Goal: Task Accomplishment & Management: Manage account settings

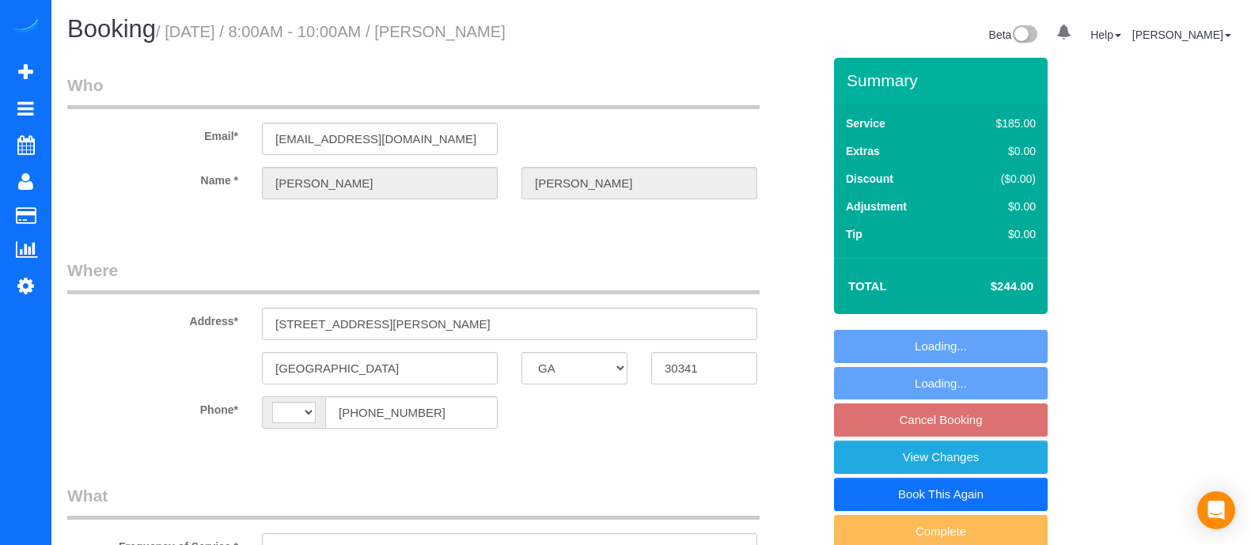
select select "GA"
select select "string:fspay-a6ee3d68-b100-41fc-8d87-c323c661f06a"
select select "number:3"
select select "number:6"
select select "string:[GEOGRAPHIC_DATA]"
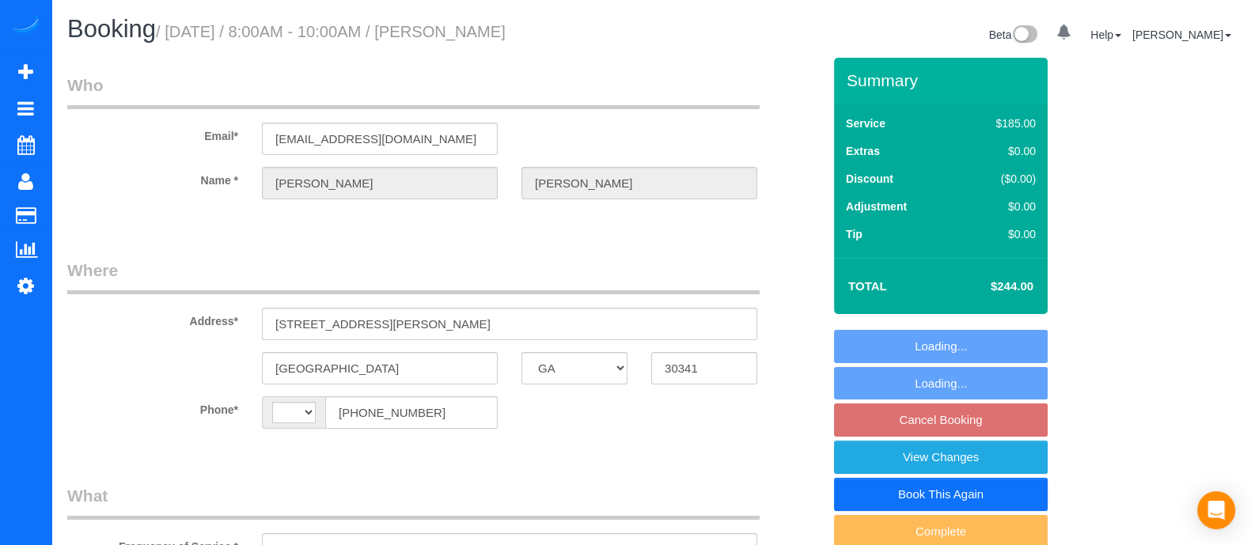
select select "spot1"
select select "4"
select select "object:749"
select select "spot18"
select select "4"
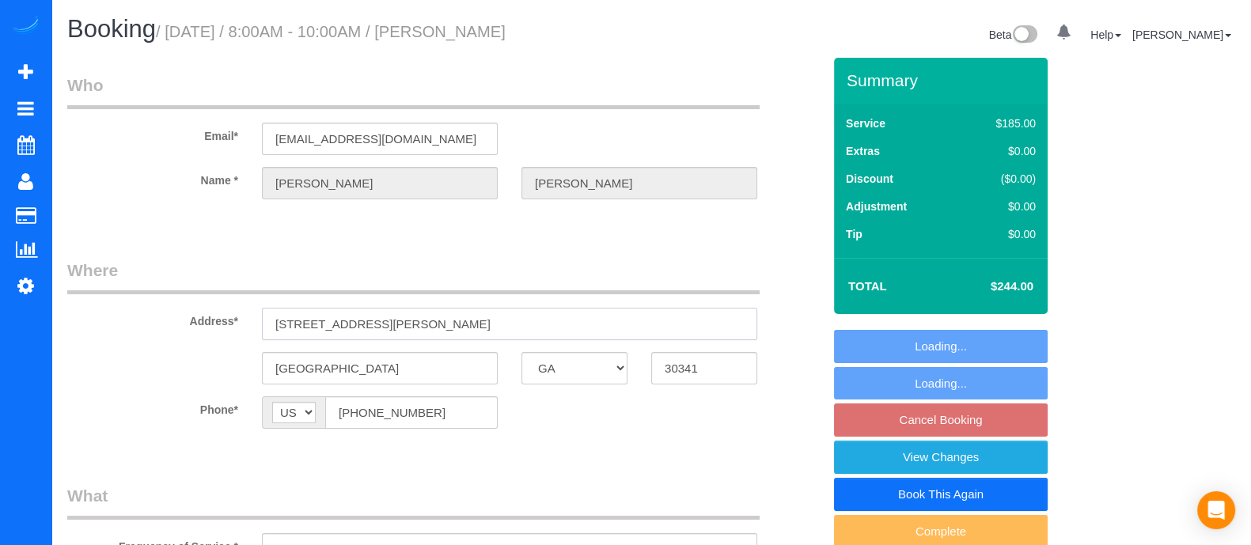
drag, startPoint x: 541, startPoint y: 320, endPoint x: 180, endPoint y: 339, distance: 362.1
click at [180, 339] on div "Address* [STREET_ADDRESS][PERSON_NAME]" at bounding box center [444, 299] width 779 height 81
paste input "[STREET_ADDRESS]"
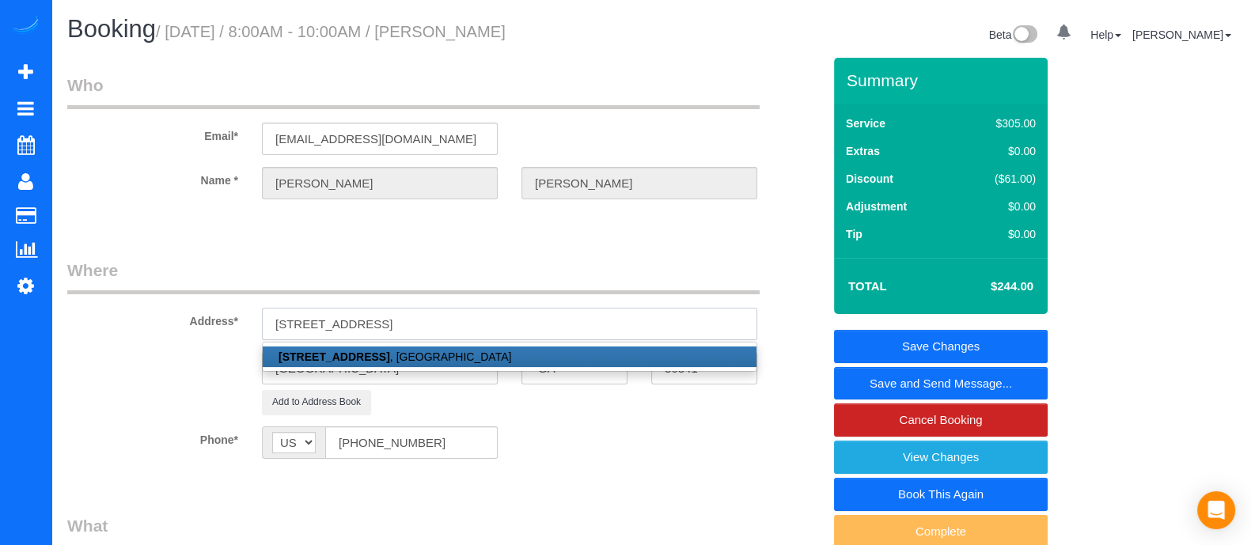
type input "[STREET_ADDRESS]"
click at [709, 418] on fieldset "Where Address* [STREET_ADDRESS] [STREET_ADDRESS] [GEOGRAPHIC_DATA] AK AL AR AZ …" at bounding box center [444, 371] width 755 height 224
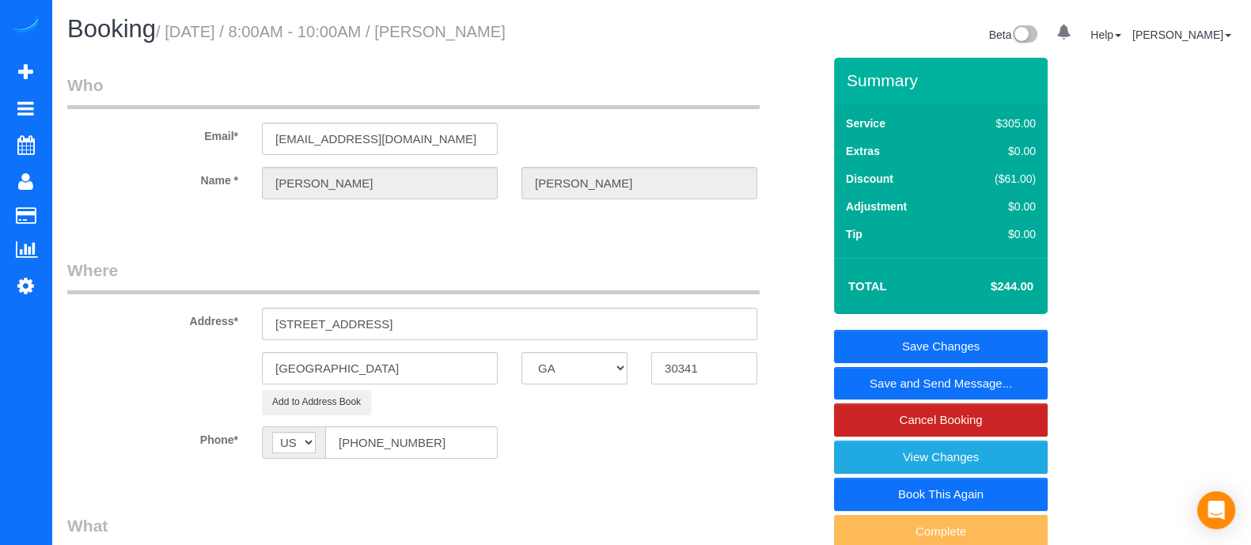
click at [722, 369] on input "30341" at bounding box center [704, 368] width 106 height 32
type input "3"
type input "30363"
click at [733, 426] on div "Phone* AF AL DZ AD AO AI AQ AG AR AM AW AU AT AZ BS BH BD BB BY BE BZ BJ BM BT …" at bounding box center [444, 442] width 779 height 32
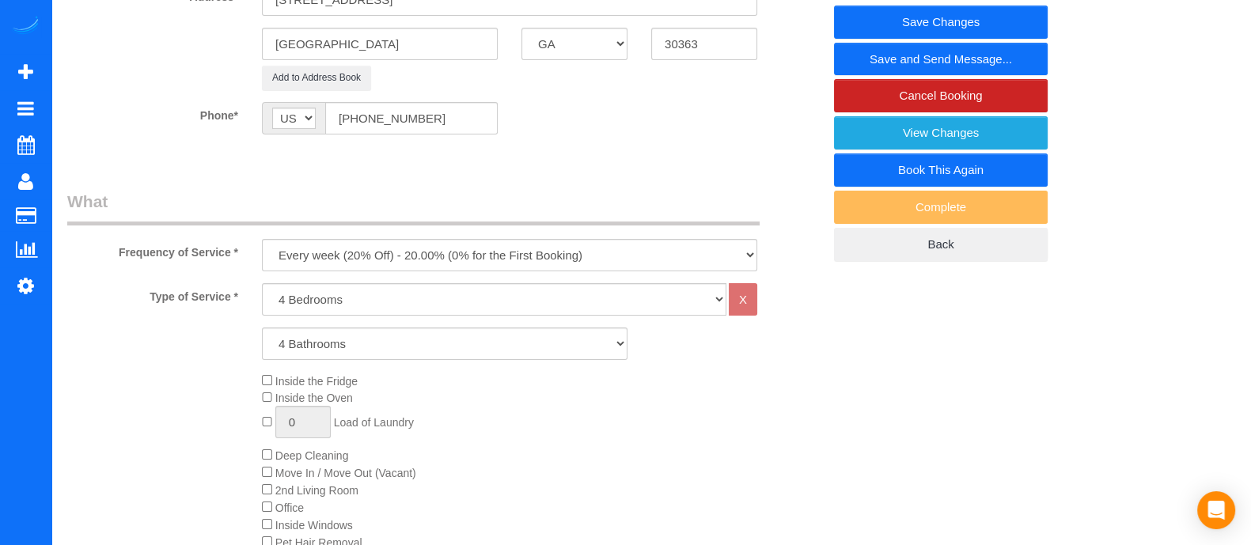
scroll to position [334, 0]
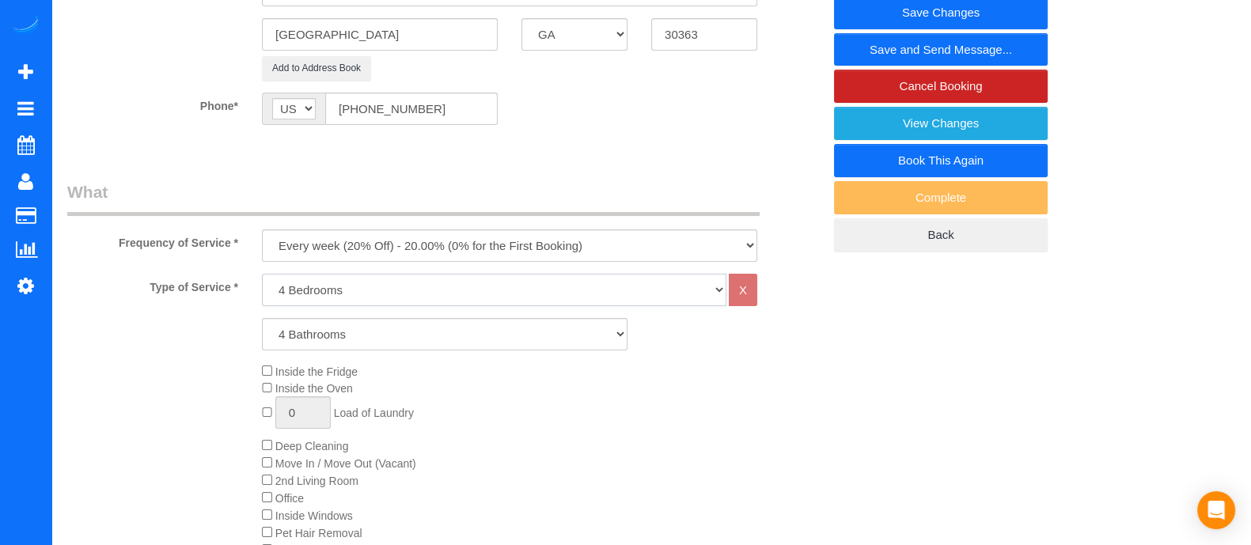
click at [343, 294] on select "1 Bedroom 2 Bedrooms 3 Bedrooms 4 Bedrooms 5 Bedrooms 6 Bedrooms" at bounding box center [494, 290] width 464 height 32
select select "2"
click at [262, 274] on select "1 Bedroom 2 Bedrooms 3 Bedrooms 4 Bedrooms 5 Bedrooms 6 Bedrooms" at bounding box center [494, 290] width 464 height 32
click at [329, 322] on select "1 Bathroom 2 Bathrooms 3 Bathrooms 4 Bathrooms 5 Bathrooms 6 Bathrooms" at bounding box center [445, 334] width 366 height 32
select select "2"
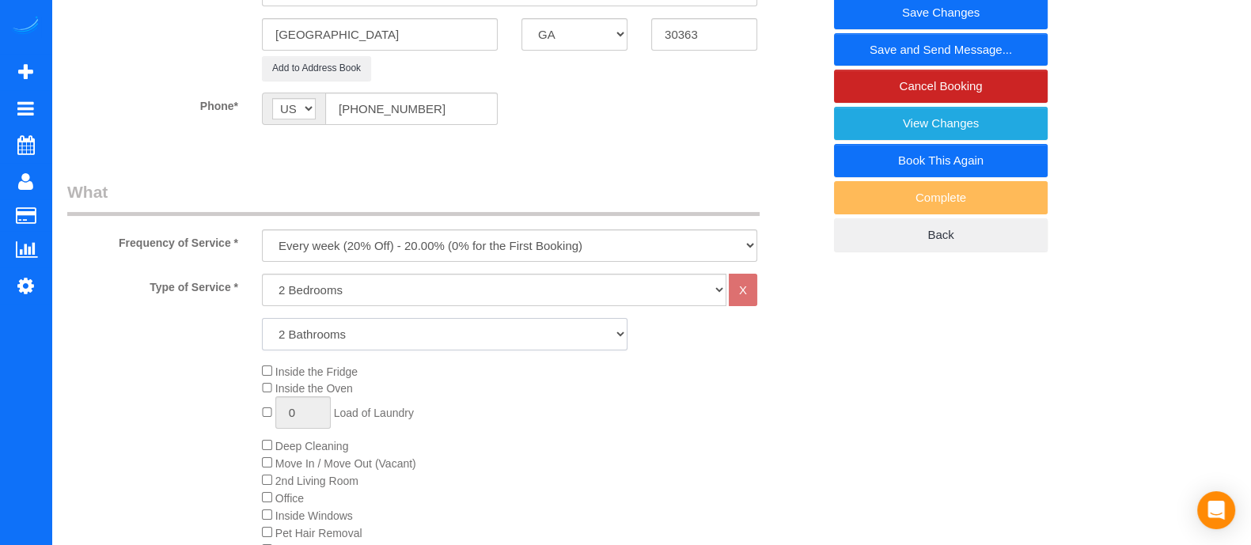
click at [262, 318] on select "1 Bathroom 2 Bathrooms 3 Bathrooms 4 Bathrooms 5 Bathrooms 6 Bathrooms" at bounding box center [445, 334] width 366 height 32
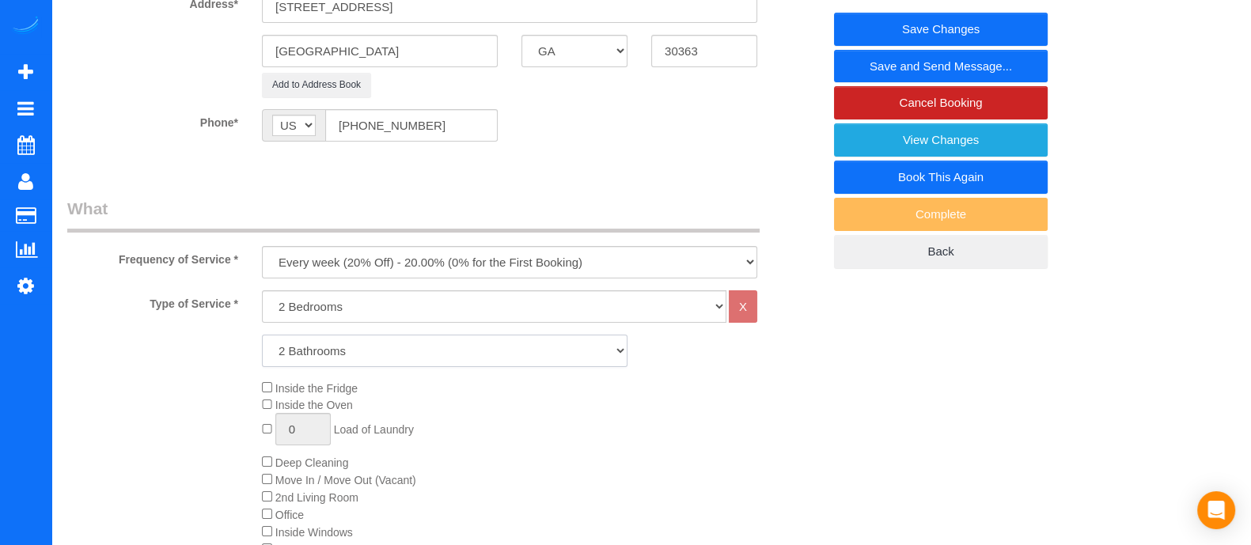
scroll to position [305, 0]
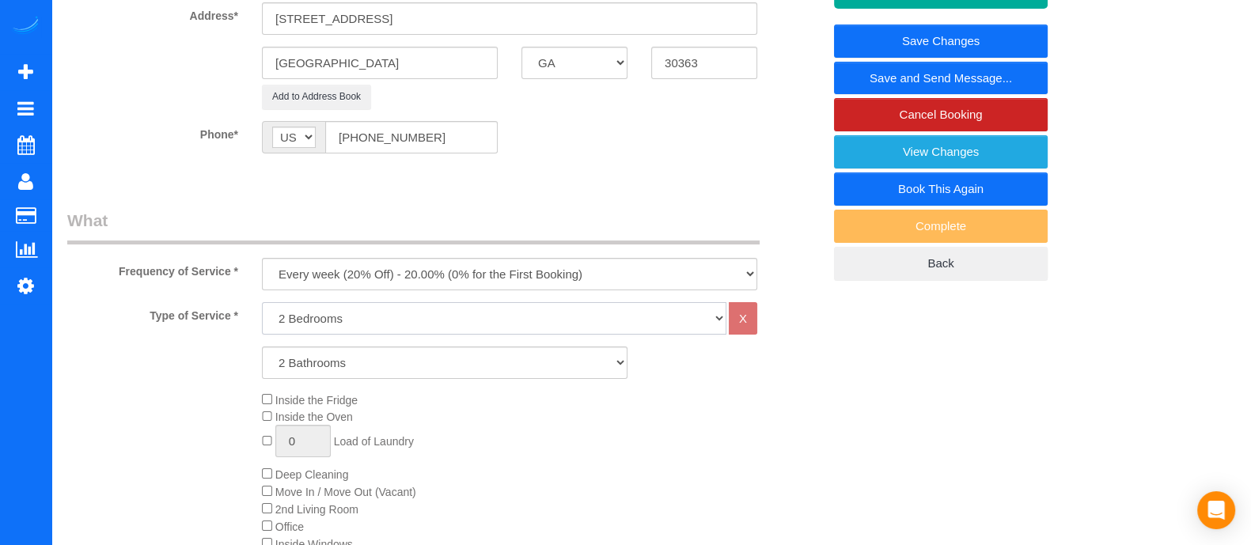
click at [428, 324] on select "1 Bedroom 2 Bedrooms 3 Bedrooms 4 Bedrooms 5 Bedrooms 6 Bedrooms" at bounding box center [494, 318] width 464 height 32
select select "3"
click at [262, 302] on select "1 Bedroom 2 Bedrooms 3 Bedrooms 4 Bedrooms 5 Bedrooms 6 Bedrooms" at bounding box center [494, 318] width 464 height 32
select select "2"
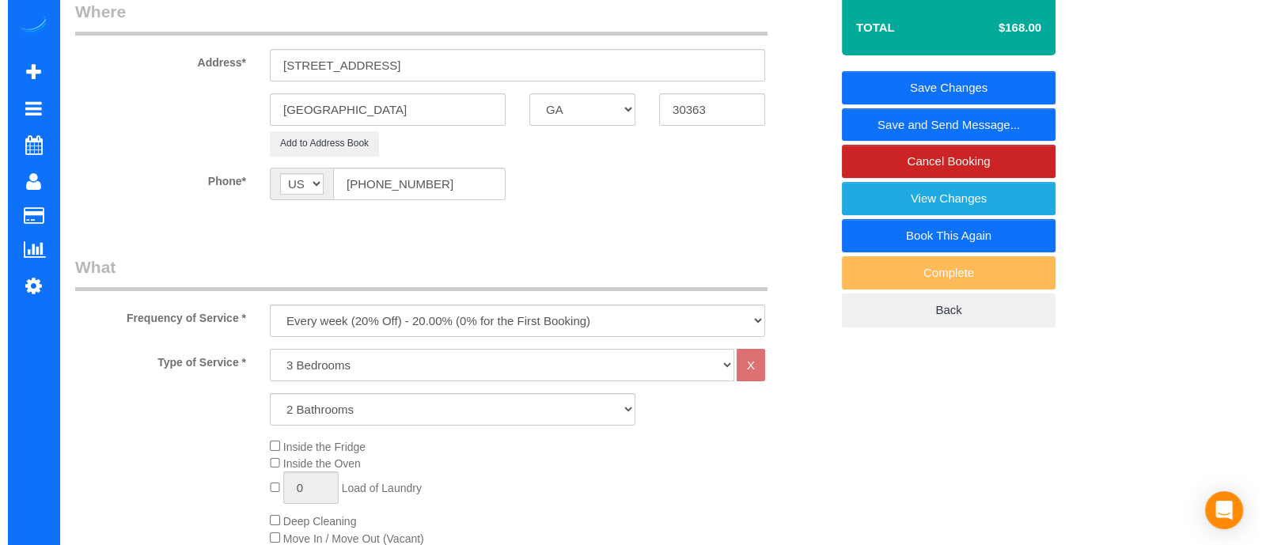
scroll to position [262, 0]
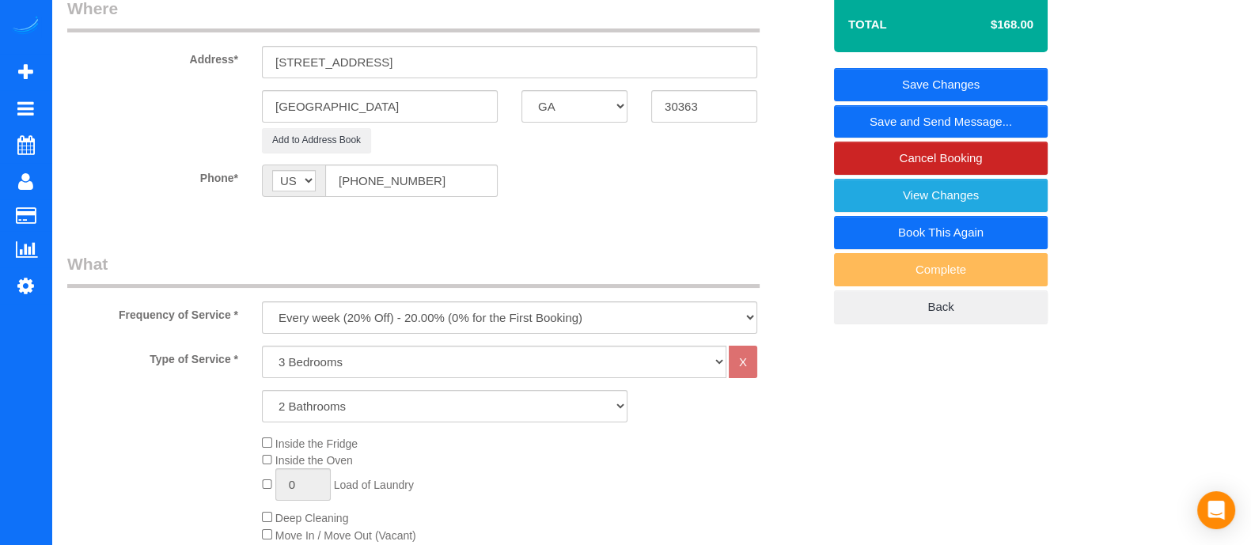
click at [1012, 129] on link "Save and Send Message..." at bounding box center [941, 121] width 214 height 33
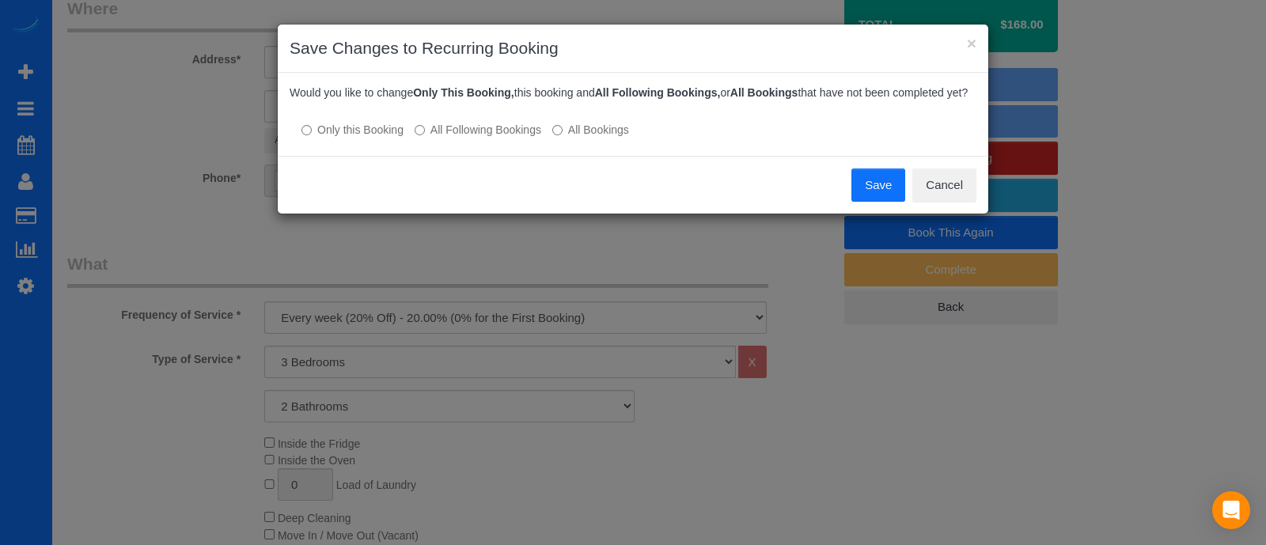
click at [468, 130] on label "All Following Bookings" at bounding box center [478, 130] width 127 height 16
click at [876, 188] on button "Save" at bounding box center [878, 185] width 54 height 33
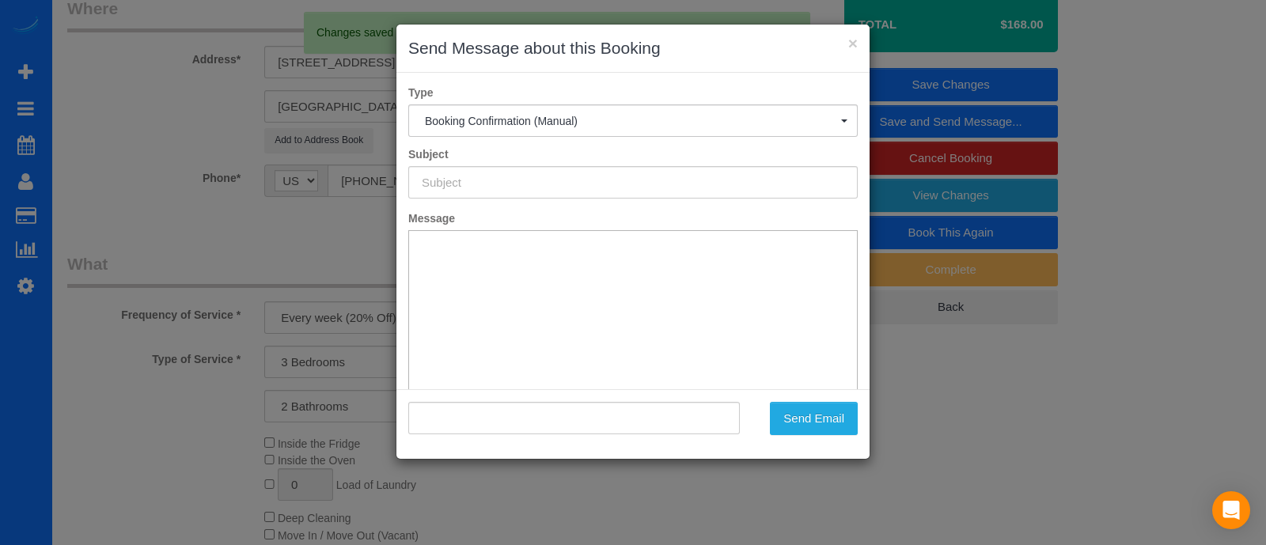
type input "Booking Confirmed!"
type input ""[PERSON_NAME]" <[EMAIL_ADDRESS][DOMAIN_NAME]>"
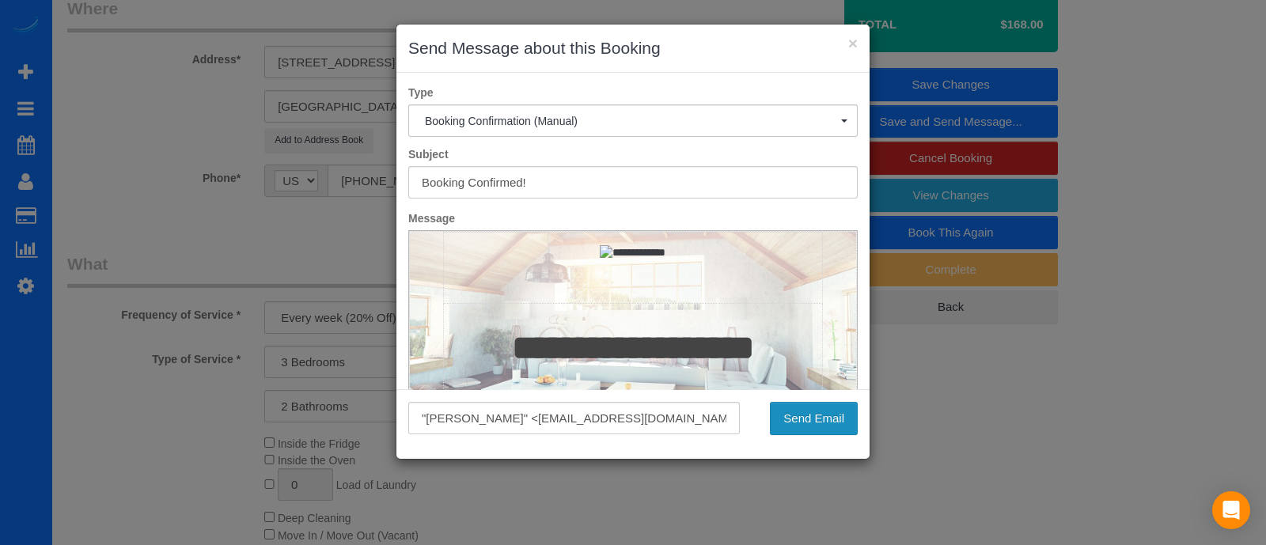
click at [813, 414] on button "Send Email" at bounding box center [814, 418] width 88 height 33
